Goal: Task Accomplishment & Management: Use online tool/utility

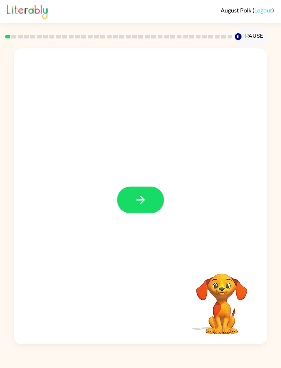
click at [141, 206] on button "button" at bounding box center [140, 199] width 47 height 27
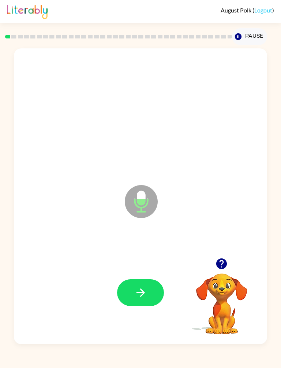
click at [150, 292] on button "button" at bounding box center [140, 292] width 47 height 27
click at [145, 288] on icon "button" at bounding box center [140, 292] width 13 height 13
click at [157, 297] on button "button" at bounding box center [140, 292] width 47 height 27
click at [147, 291] on icon "button" at bounding box center [140, 292] width 13 height 13
click at [150, 287] on button "button" at bounding box center [140, 292] width 47 height 27
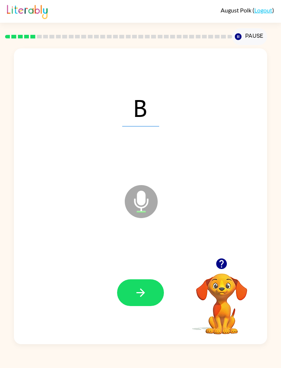
click at [159, 290] on button "button" at bounding box center [140, 292] width 47 height 27
click at [156, 283] on button "button" at bounding box center [140, 292] width 47 height 27
click at [145, 286] on icon "button" at bounding box center [140, 292] width 13 height 13
click at [150, 298] on button "button" at bounding box center [140, 292] width 47 height 27
click at [155, 294] on button "button" at bounding box center [140, 292] width 47 height 27
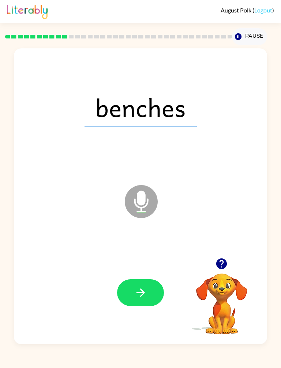
click at [142, 284] on button "button" at bounding box center [140, 292] width 47 height 27
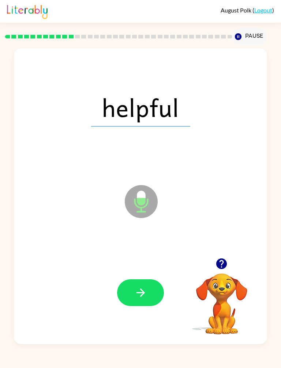
click at [151, 295] on button "button" at bounding box center [140, 292] width 47 height 27
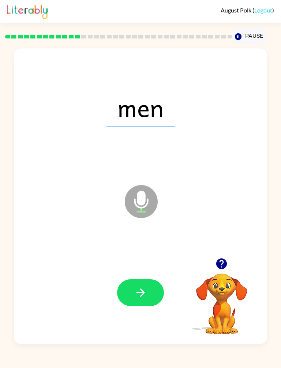
click at [138, 303] on button "button" at bounding box center [140, 292] width 47 height 27
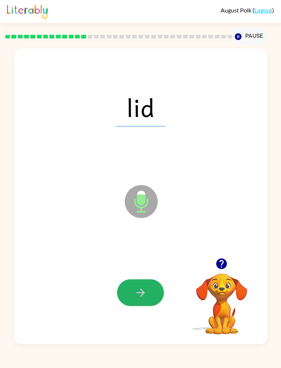
click at [152, 292] on button "button" at bounding box center [140, 292] width 47 height 27
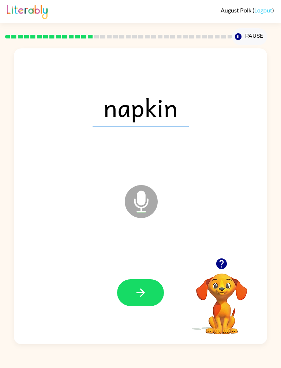
click at [145, 294] on icon "button" at bounding box center [140, 292] width 13 height 13
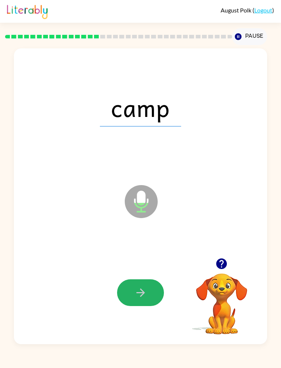
click at [145, 301] on button "button" at bounding box center [140, 292] width 47 height 27
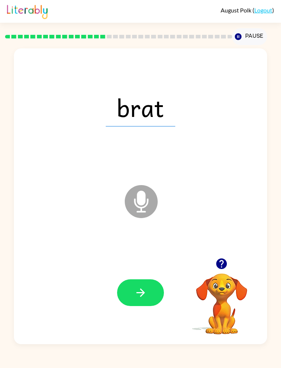
click at [141, 304] on button "button" at bounding box center [140, 292] width 47 height 27
click at [132, 291] on div at bounding box center [140, 292] width 47 height 27
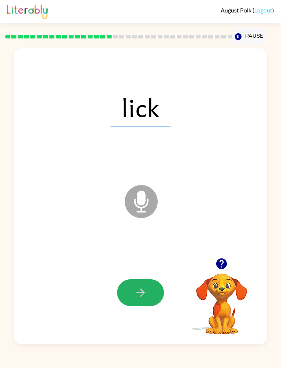
click at [145, 292] on icon "button" at bounding box center [140, 292] width 13 height 13
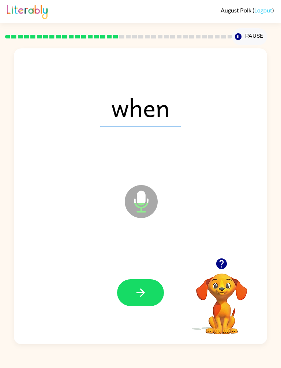
click at [154, 293] on button "button" at bounding box center [140, 292] width 47 height 27
click at [140, 289] on icon "button" at bounding box center [140, 292] width 13 height 13
click at [146, 299] on button "button" at bounding box center [140, 292] width 47 height 27
click at [156, 280] on button "button" at bounding box center [140, 292] width 47 height 27
click at [138, 305] on button "button" at bounding box center [140, 292] width 47 height 27
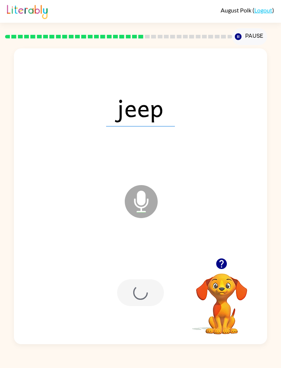
click at [146, 290] on div at bounding box center [140, 292] width 47 height 27
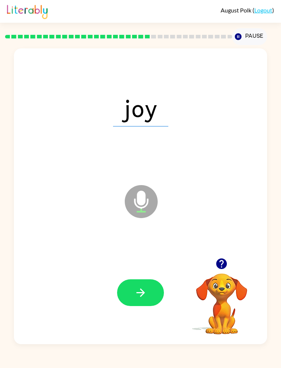
click at [141, 283] on button "button" at bounding box center [140, 292] width 47 height 27
click at [149, 283] on button "button" at bounding box center [140, 292] width 47 height 27
click at [149, 289] on button "button" at bounding box center [140, 292] width 47 height 27
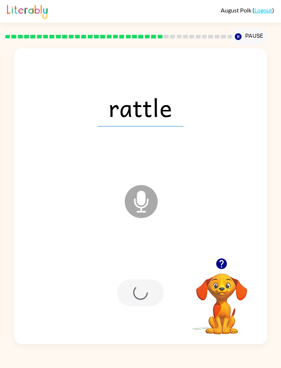
click at [149, 289] on div at bounding box center [140, 292] width 47 height 27
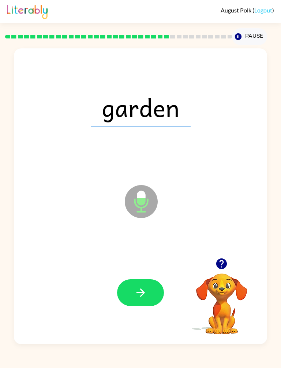
click at [160, 298] on button "button" at bounding box center [140, 292] width 47 height 27
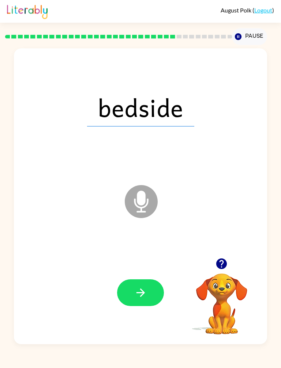
click at [146, 295] on icon "button" at bounding box center [140, 292] width 13 height 13
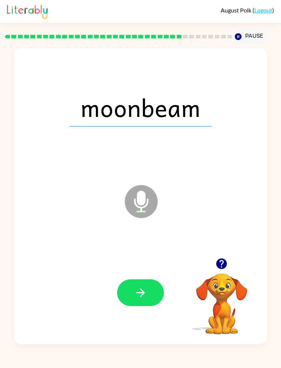
click at [145, 300] on button "button" at bounding box center [140, 292] width 47 height 27
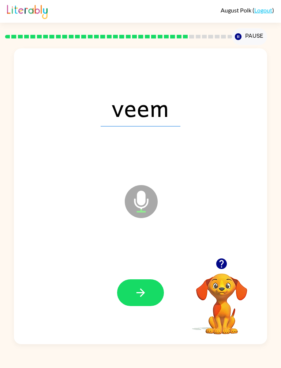
click at [138, 284] on button "button" at bounding box center [140, 292] width 47 height 27
click at [151, 298] on button "button" at bounding box center [140, 292] width 47 height 27
click at [137, 287] on icon "button" at bounding box center [140, 292] width 13 height 13
click at [146, 287] on icon "button" at bounding box center [140, 292] width 13 height 13
click at [145, 293] on icon "button" at bounding box center [140, 292] width 13 height 13
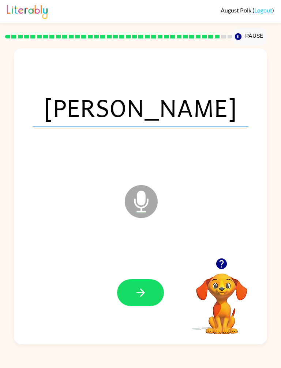
click at [141, 290] on icon "button" at bounding box center [140, 292] width 13 height 13
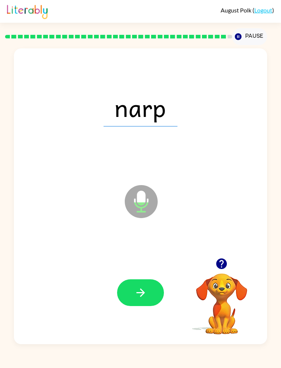
click at [140, 300] on button "button" at bounding box center [140, 292] width 47 height 27
